Goal: Task Accomplishment & Management: Use online tool/utility

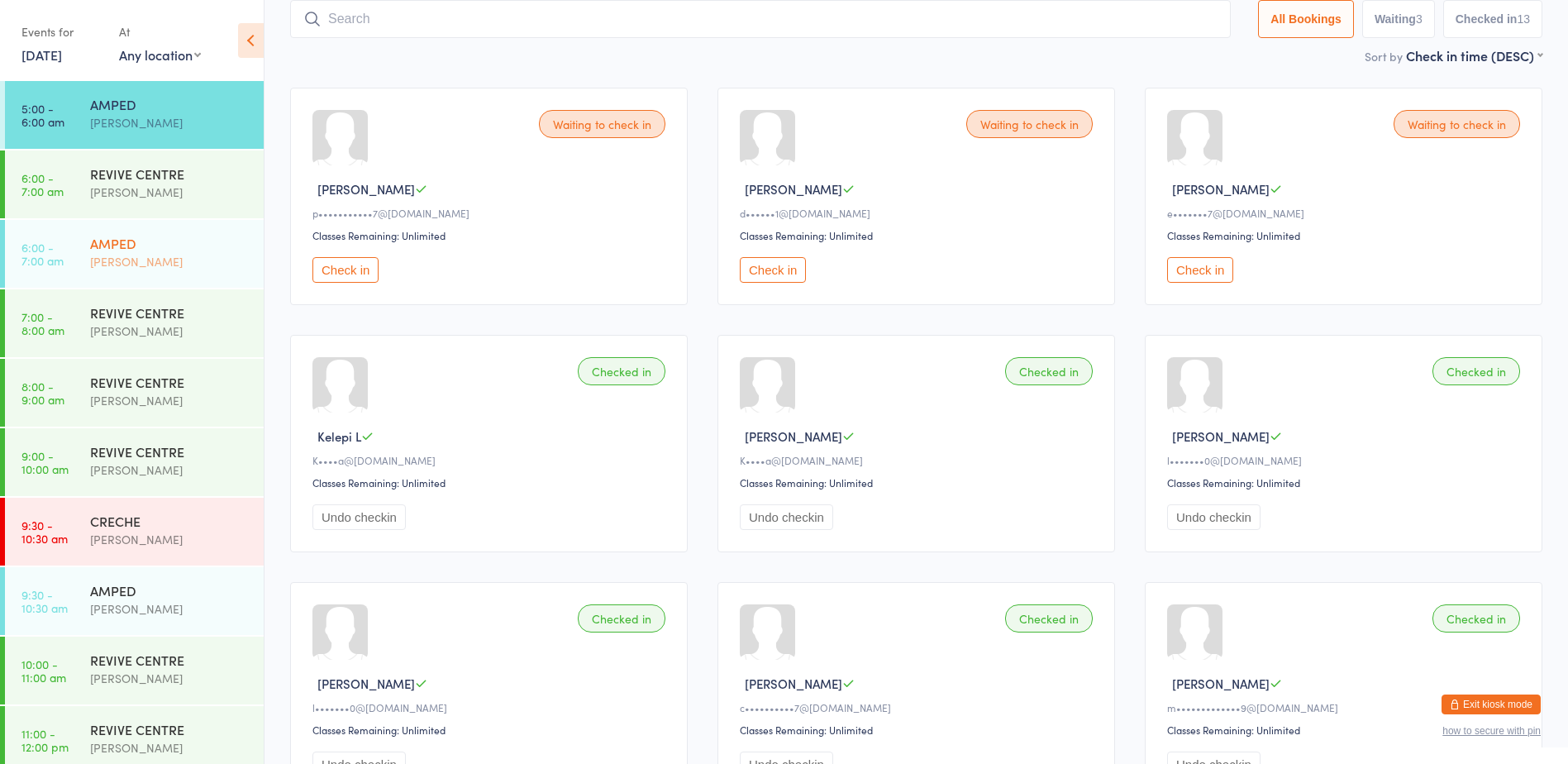
click at [137, 273] on div "AMPED [PERSON_NAME]" at bounding box center [176, 252] width 174 height 65
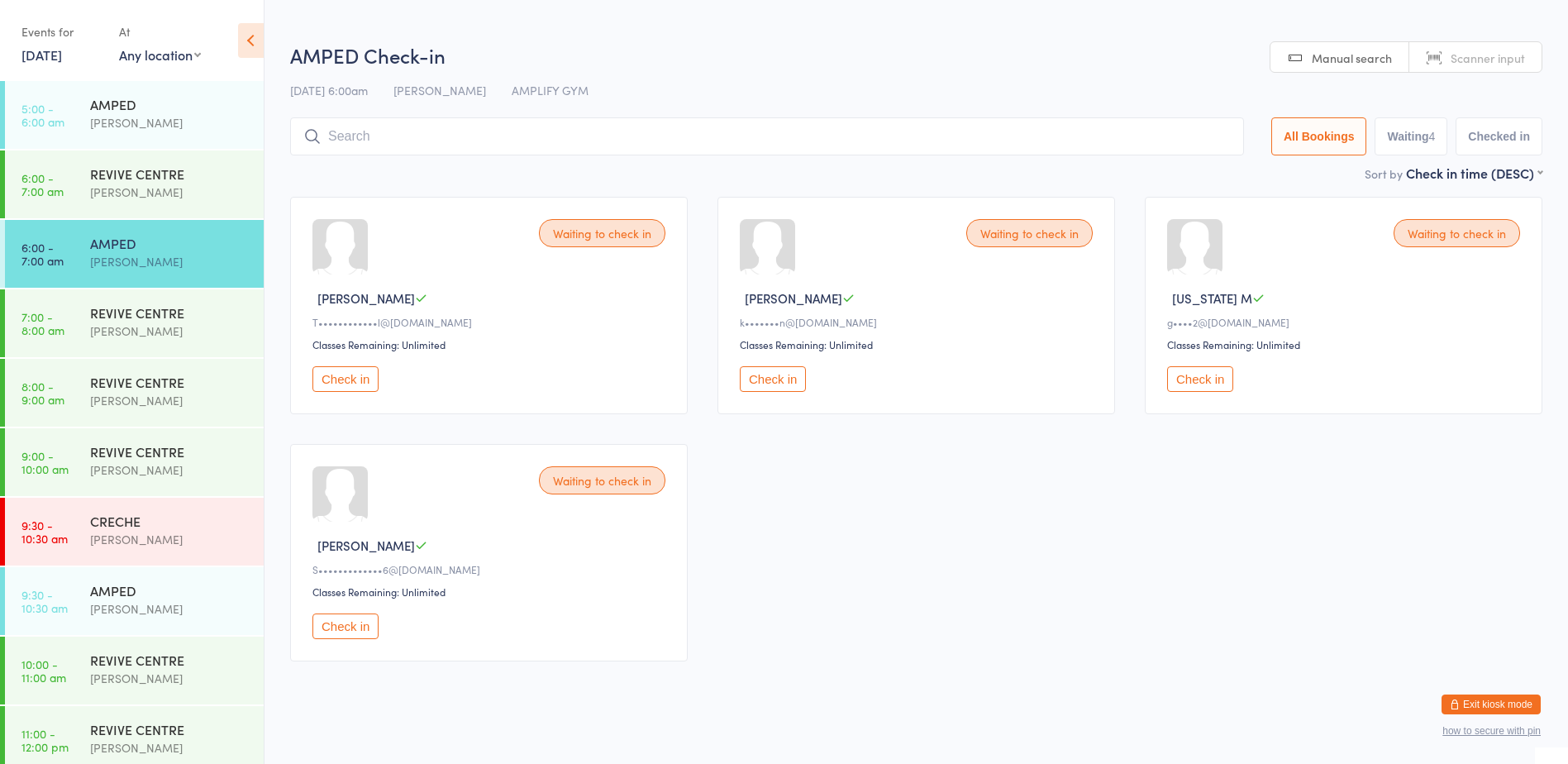
click at [752, 369] on button "Check in" at bounding box center [773, 378] width 66 height 25
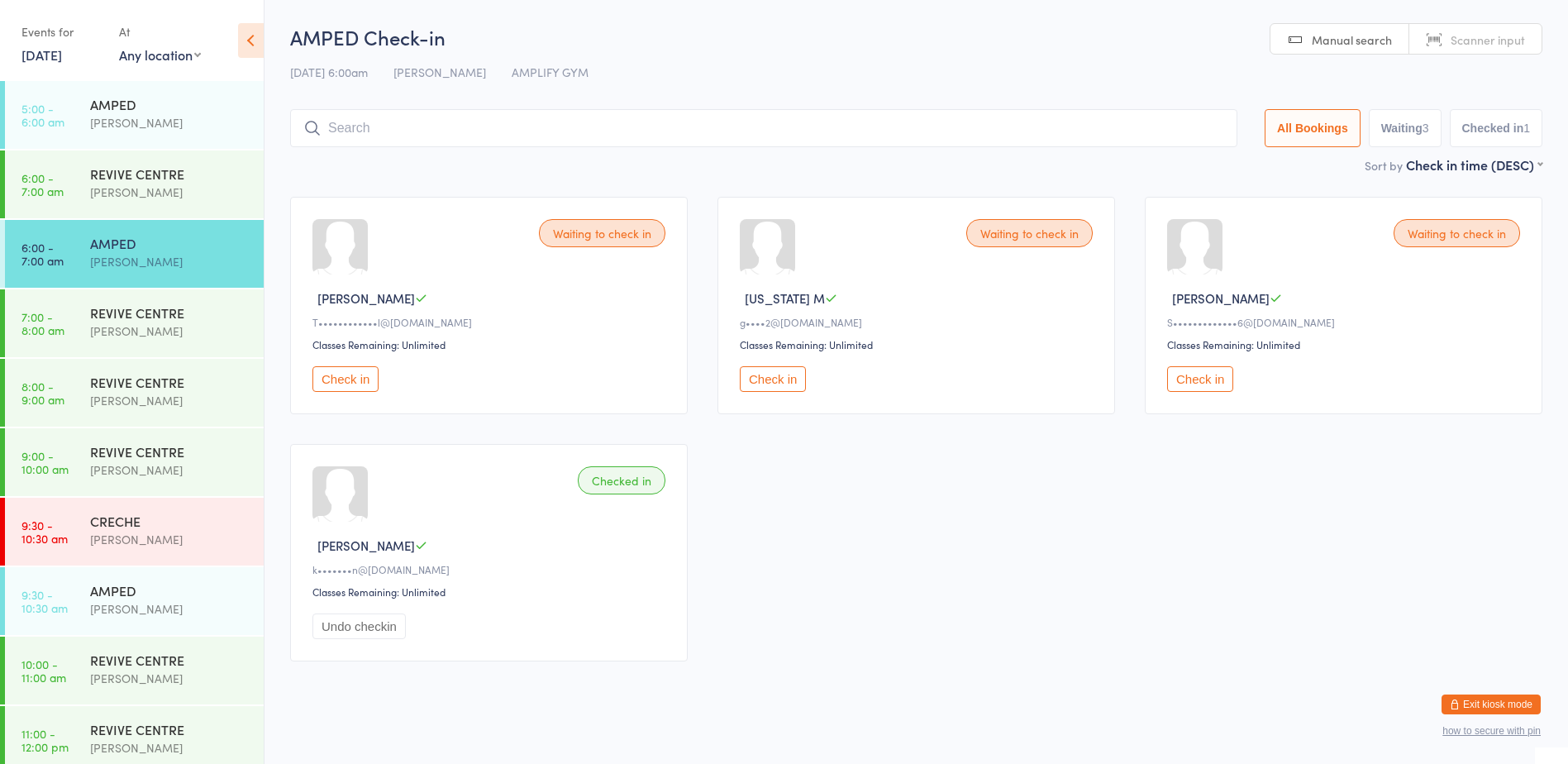
click at [992, 595] on div "Waiting to check in [PERSON_NAME] H T••••••••••••l@[DOMAIN_NAME] Classes Remain…" at bounding box center [916, 429] width 1282 height 494
click at [935, 128] on input "search" at bounding box center [763, 128] width 947 height 38
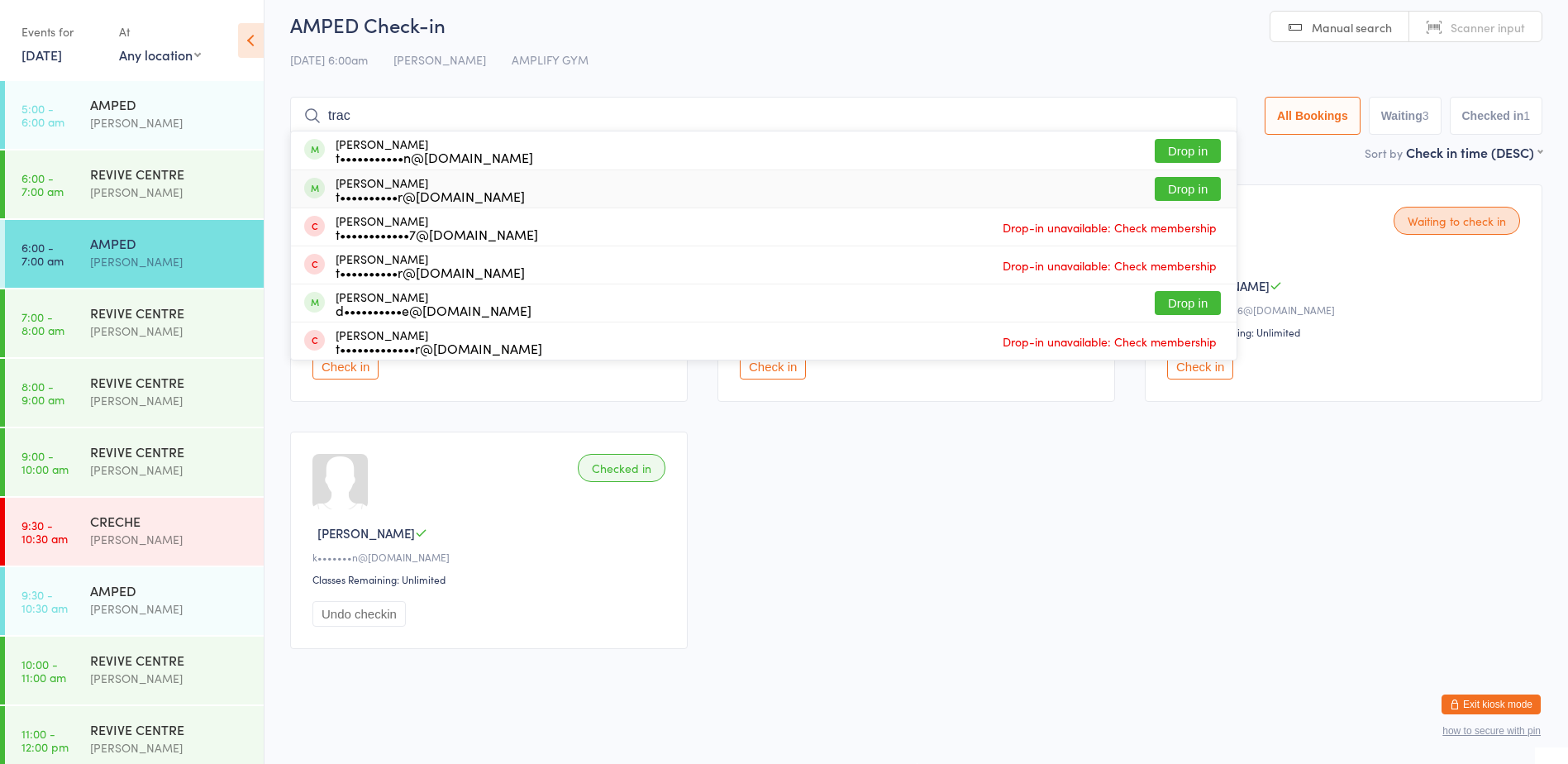
type input "trac"
click at [1158, 195] on button "Drop in" at bounding box center [1187, 189] width 66 height 24
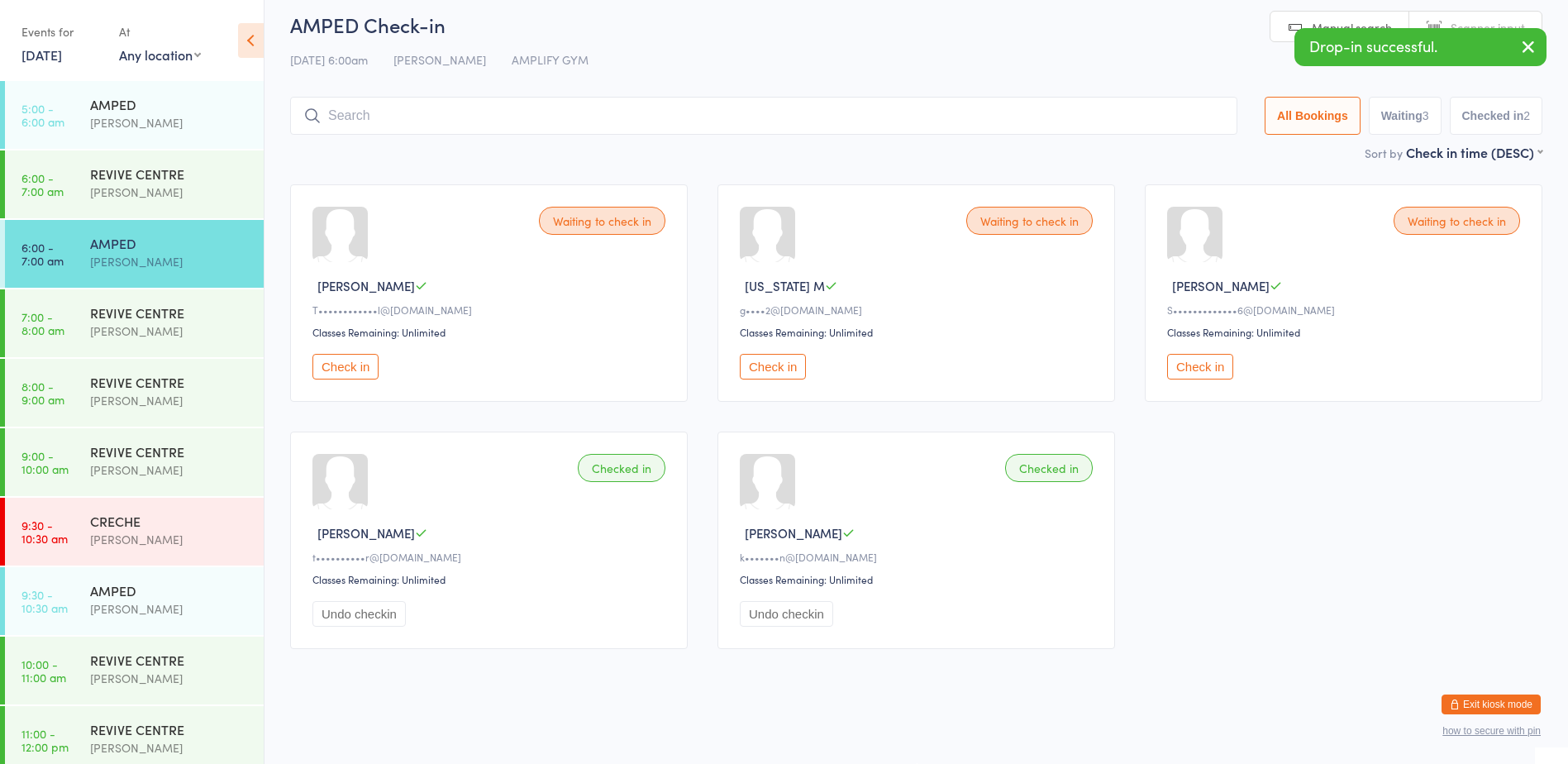
click at [1113, 115] on input "search" at bounding box center [763, 116] width 947 height 38
click at [362, 370] on button "Check in" at bounding box center [346, 366] width 66 height 25
click at [761, 133] on input "search" at bounding box center [763, 116] width 947 height 38
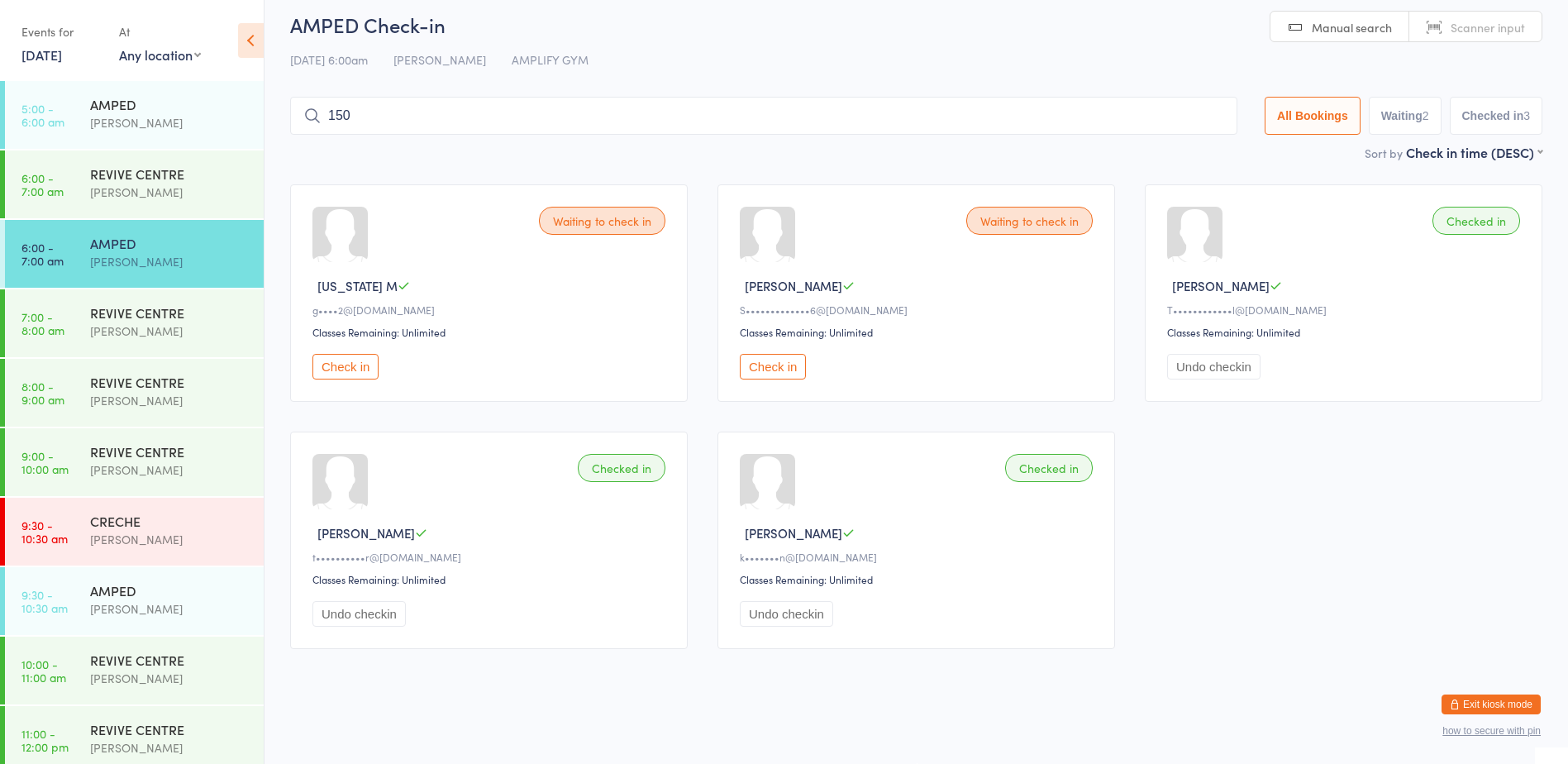
type input "1500"
click at [1206, 114] on input "1500" at bounding box center [763, 116] width 947 height 38
click at [347, 363] on button "Check in" at bounding box center [346, 366] width 66 height 25
